Goal: Information Seeking & Learning: Learn about a topic

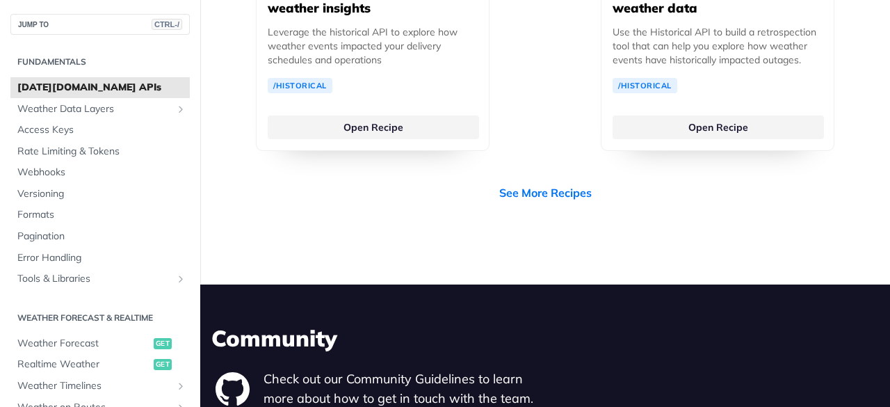
scroll to position [4170, 0]
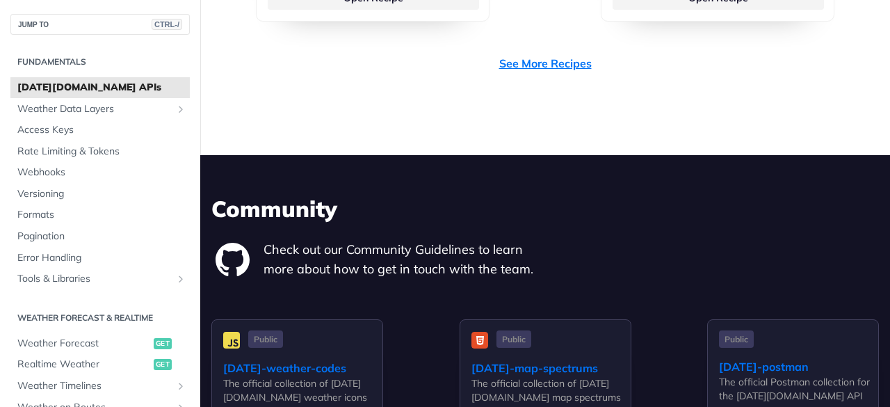
click at [550, 55] on link "See More Recipes" at bounding box center [545, 63] width 92 height 17
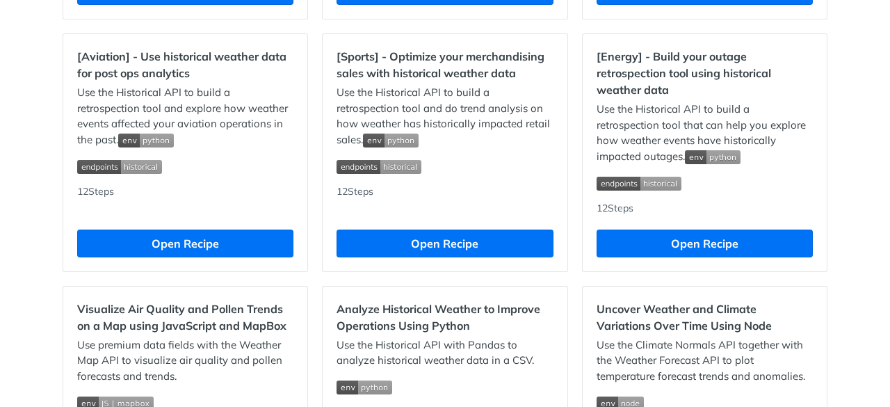
scroll to position [1435, 0]
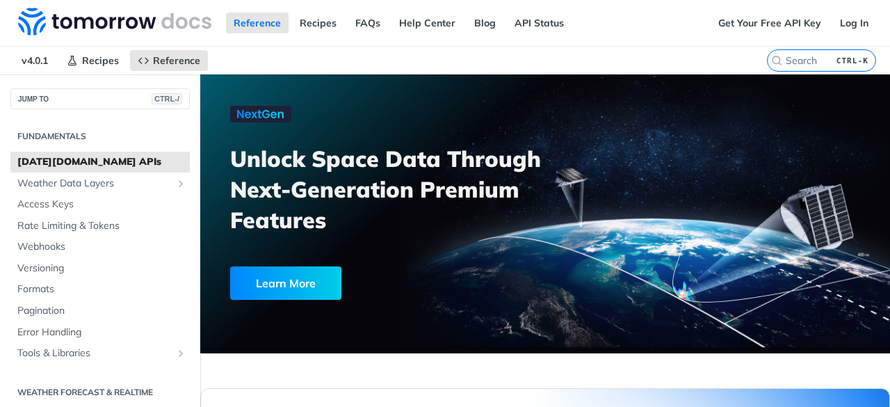
click at [140, 159] on span "[DATE][DOMAIN_NAME] APIs" at bounding box center [101, 162] width 169 height 14
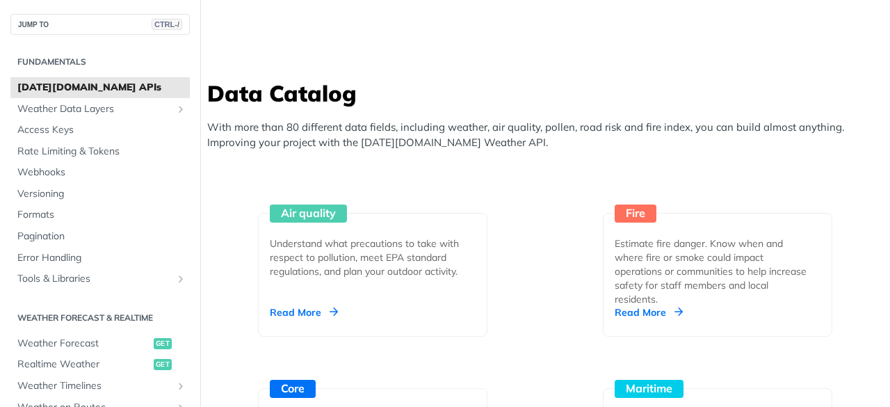
scroll to position [1668, 0]
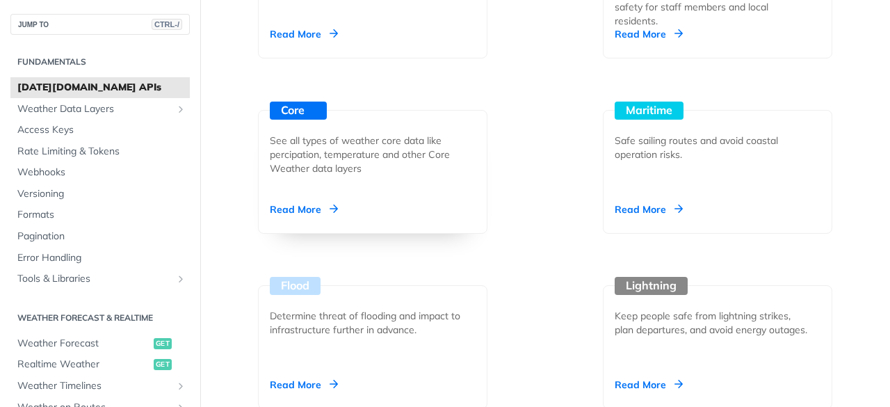
click at [285, 202] on div "Read More" at bounding box center [304, 209] width 68 height 14
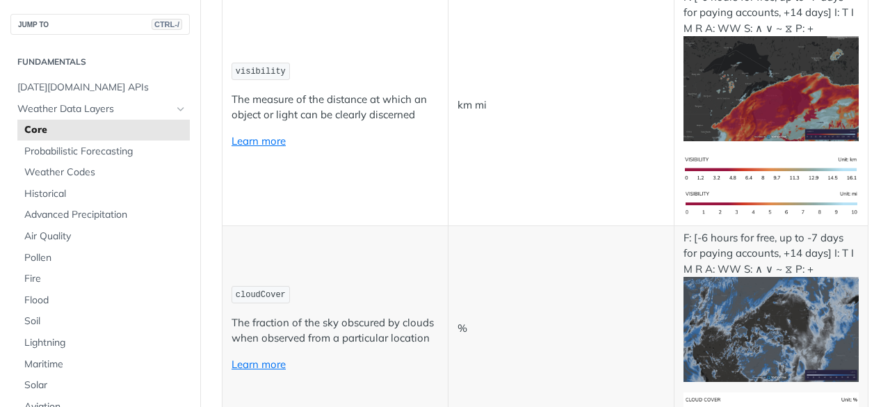
scroll to position [4897, 0]
